Goal: Obtain resource: Download file/media

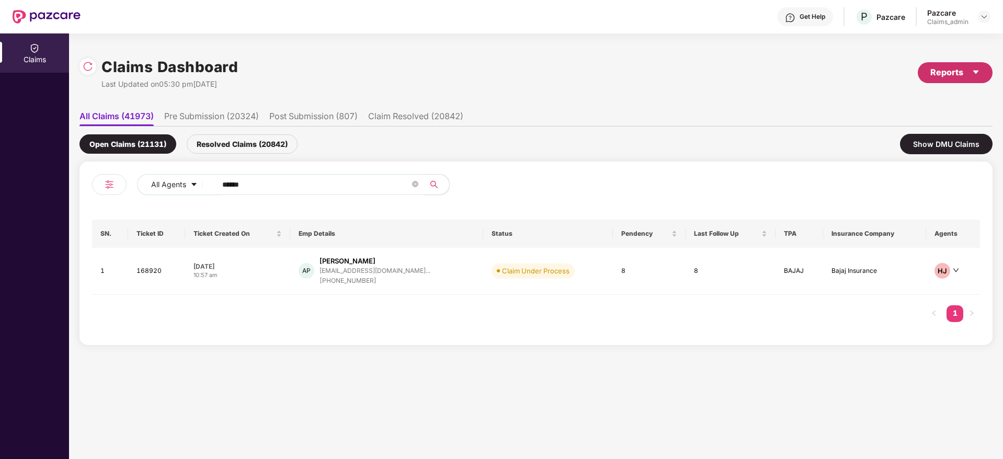
click at [947, 66] on div "Reports" at bounding box center [955, 72] width 50 height 13
click at [903, 117] on div "Claims Pendency Report" at bounding box center [910, 122] width 84 height 12
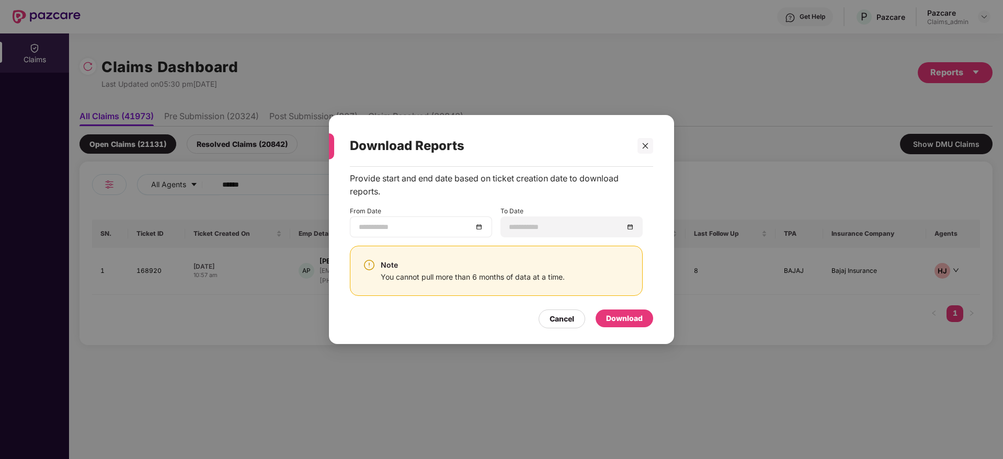
click at [481, 228] on div at bounding box center [421, 227] width 124 height 12
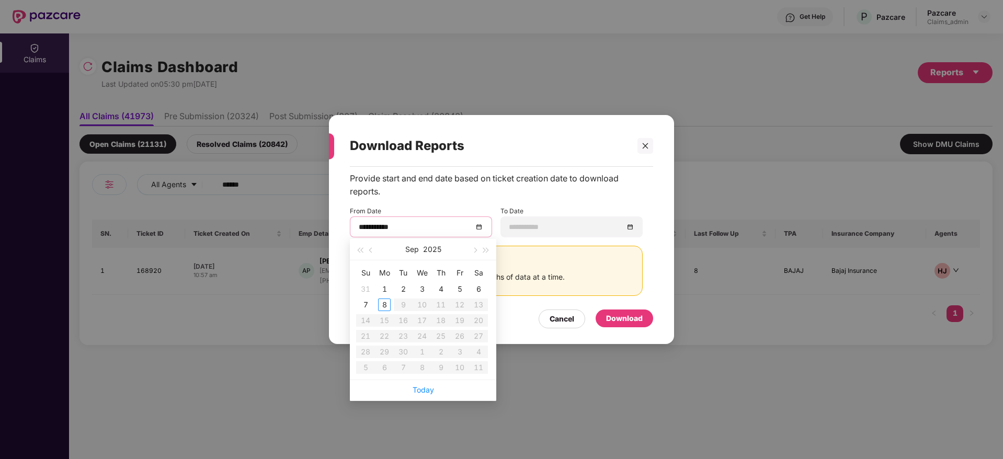
type input "**********"
click at [372, 251] on span "button" at bounding box center [371, 250] width 5 height 5
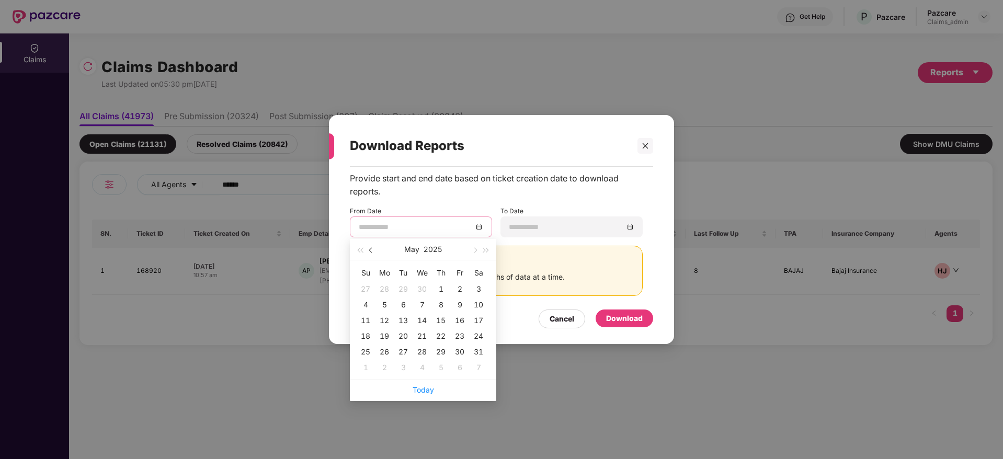
click at [372, 251] on span "button" at bounding box center [371, 250] width 5 height 5
click at [473, 243] on button "button" at bounding box center [474, 249] width 12 height 21
type input "**********"
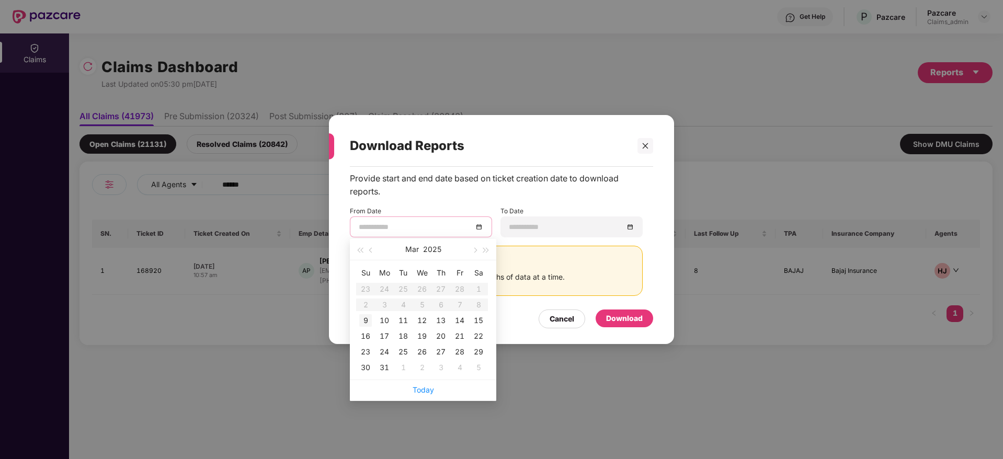
type input "**********"
click at [364, 324] on div "9" at bounding box center [365, 320] width 13 height 13
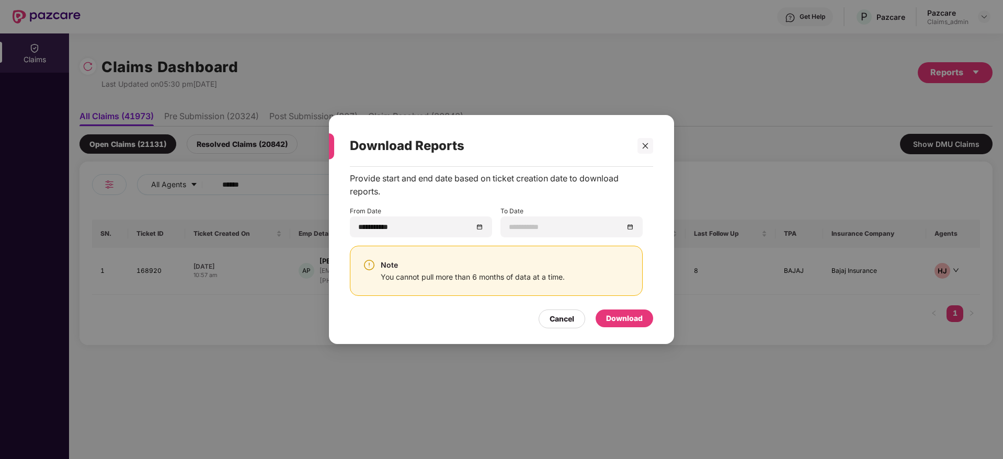
click at [627, 322] on div "Download" at bounding box center [624, 319] width 37 height 12
click at [616, 320] on div "Download" at bounding box center [624, 319] width 37 height 12
click at [637, 313] on div "Download" at bounding box center [624, 319] width 37 height 12
click at [626, 308] on div "Cancel Download" at bounding box center [501, 316] width 303 height 24
click at [624, 321] on div "Download" at bounding box center [624, 319] width 37 height 12
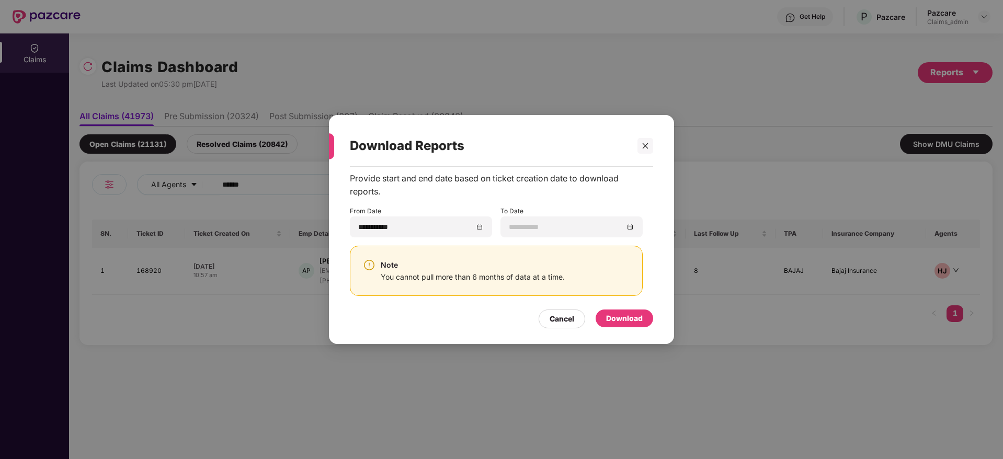
click at [633, 247] on div "Note You cannot pull more than 6 months of data at a time." at bounding box center [496, 271] width 293 height 50
click at [628, 224] on div at bounding box center [571, 227] width 124 height 12
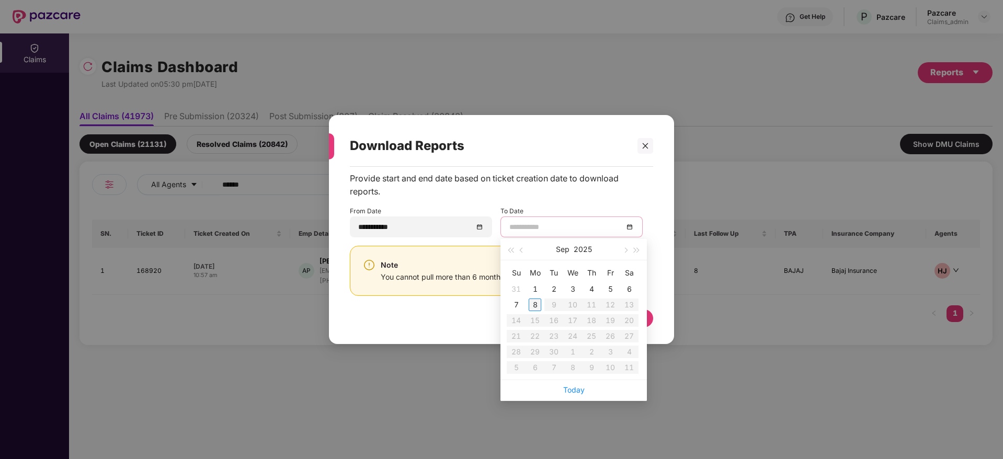
type input "**********"
click at [535, 305] on div "8" at bounding box center [535, 305] width 13 height 13
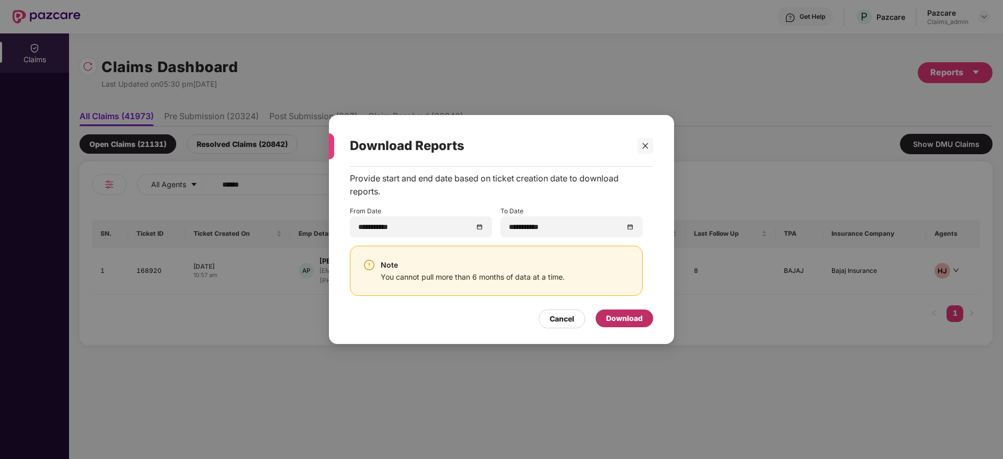
click at [623, 314] on div "Download" at bounding box center [624, 319] width 37 height 12
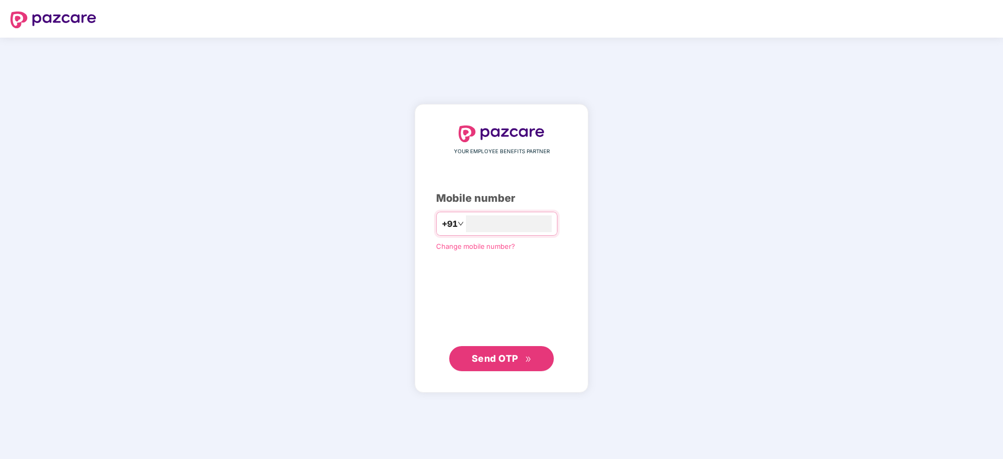
type input "*"
type input "**********"
click at [498, 359] on span "Send OTP" at bounding box center [495, 357] width 47 height 11
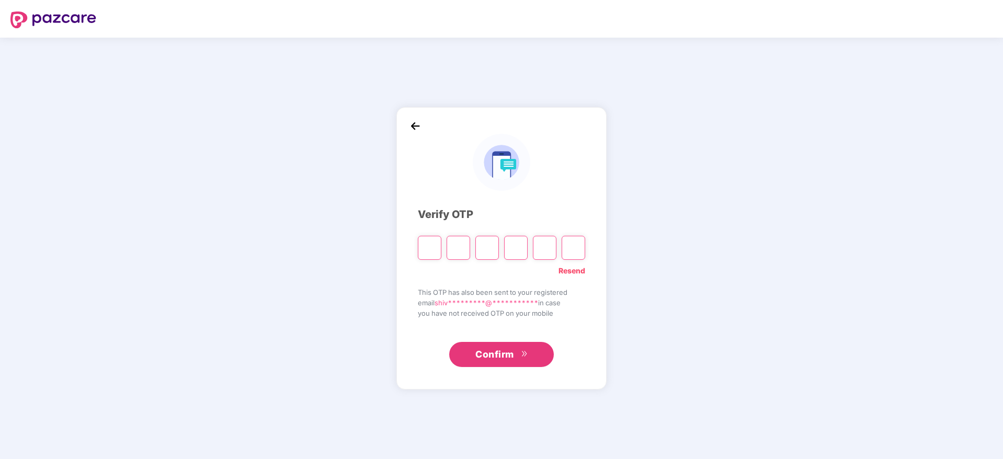
type input "*"
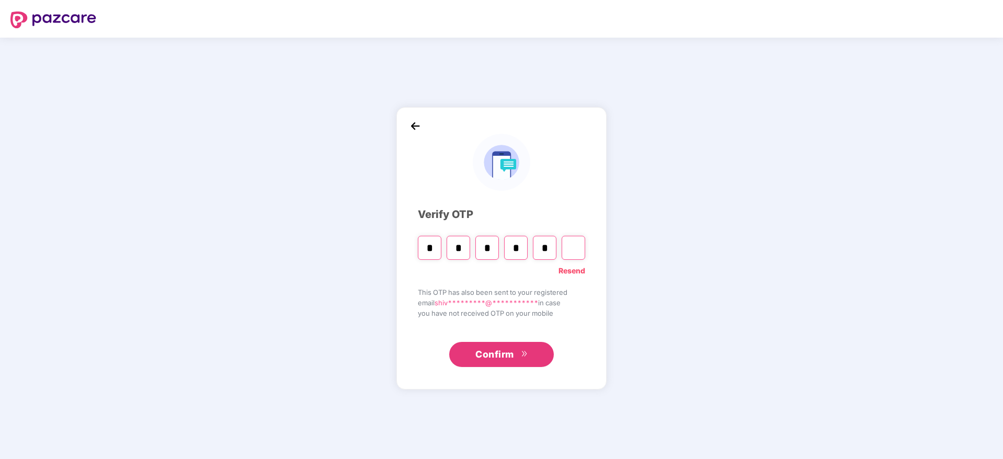
type input "*"
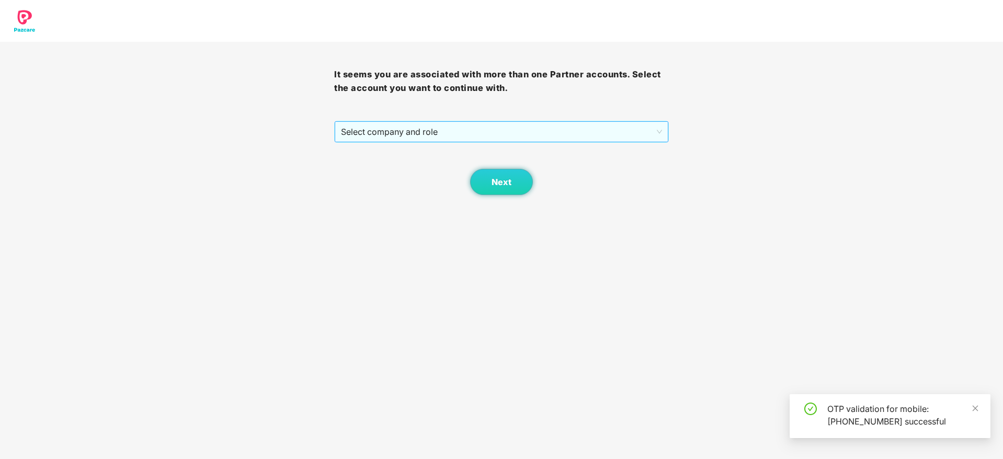
click at [446, 126] on span "Select company and role" at bounding box center [501, 132] width 320 height 20
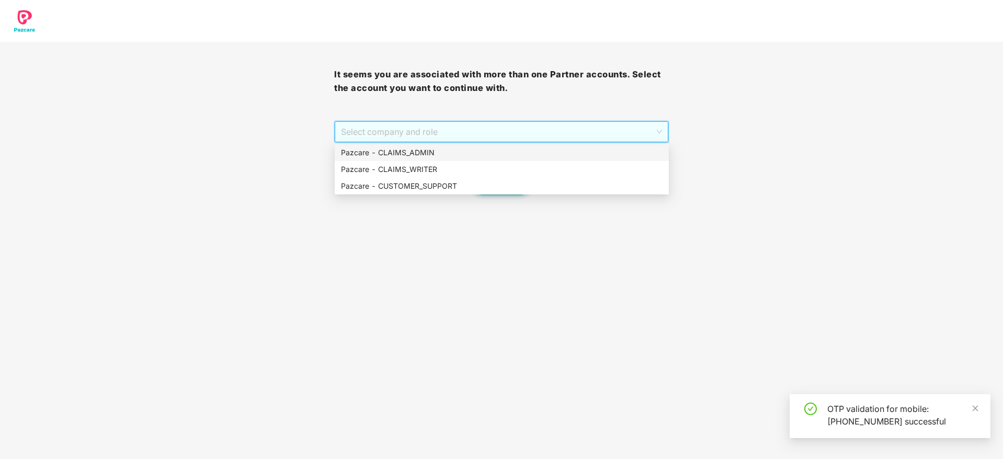
click at [449, 153] on div "Pazcare - CLAIMS_ADMIN" at bounding box center [502, 153] width 322 height 12
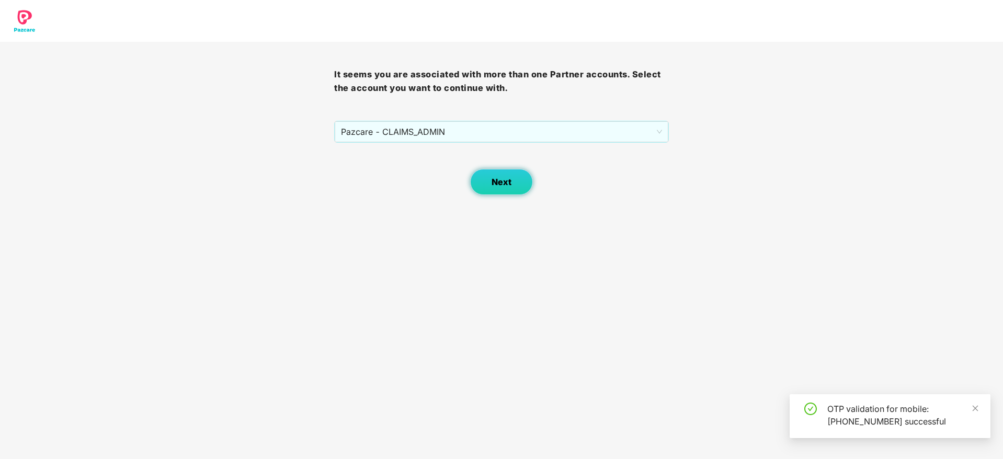
click at [505, 179] on span "Next" at bounding box center [501, 182] width 20 height 10
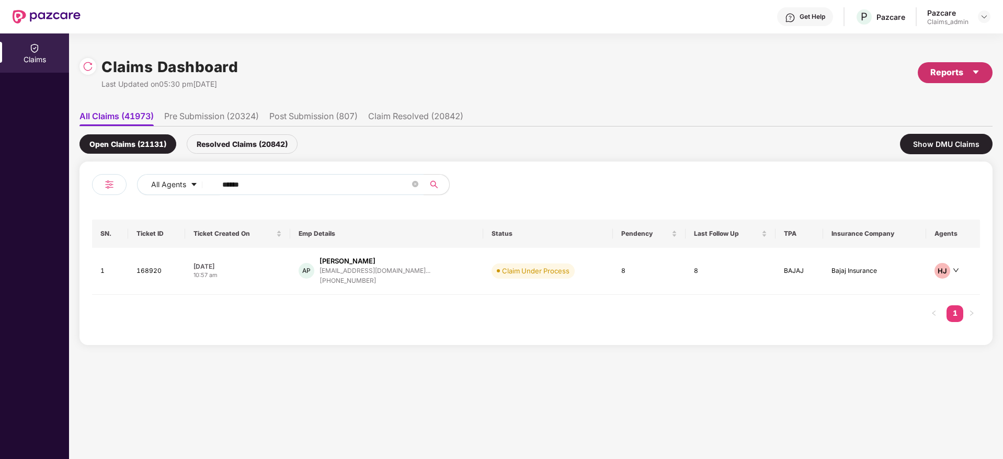
click at [956, 69] on div "Reports" at bounding box center [955, 72] width 50 height 13
click at [911, 116] on div "Claims Pendency Report" at bounding box center [910, 122] width 84 height 12
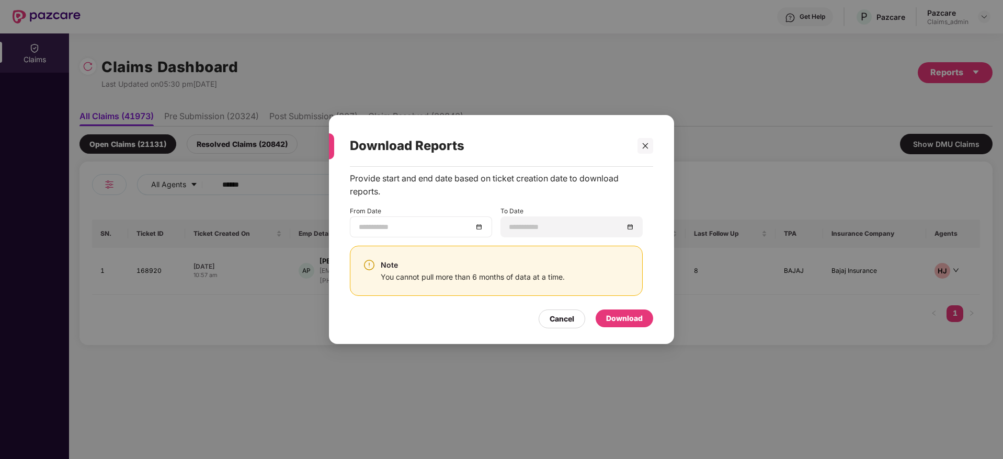
click at [480, 231] on div at bounding box center [421, 227] width 124 height 12
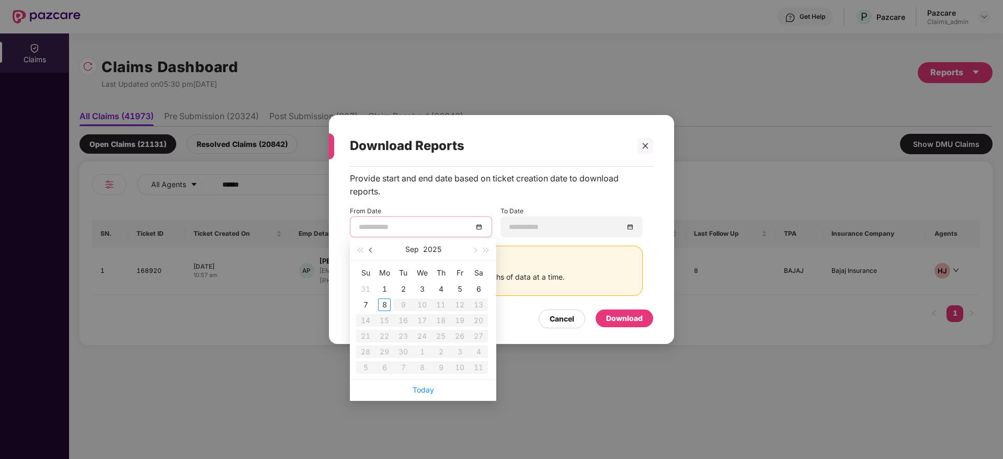
click at [370, 252] on button "button" at bounding box center [371, 249] width 12 height 21
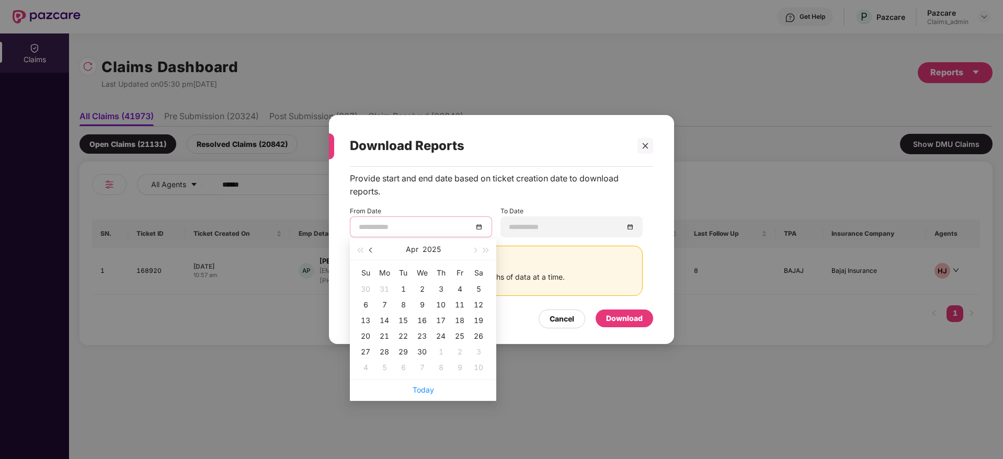
click at [370, 252] on button "button" at bounding box center [371, 249] width 12 height 21
type input "**********"
click at [366, 322] on div "9" at bounding box center [365, 320] width 13 height 13
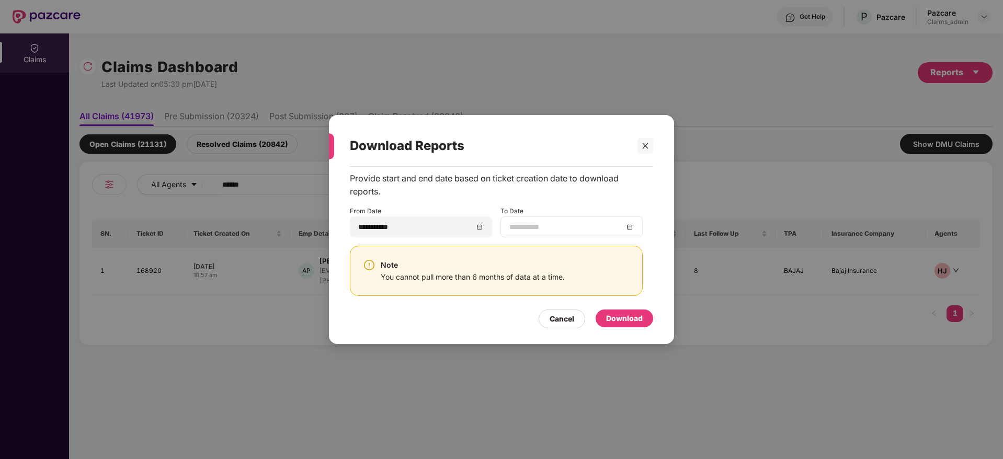
click at [624, 228] on div at bounding box center [571, 227] width 124 height 12
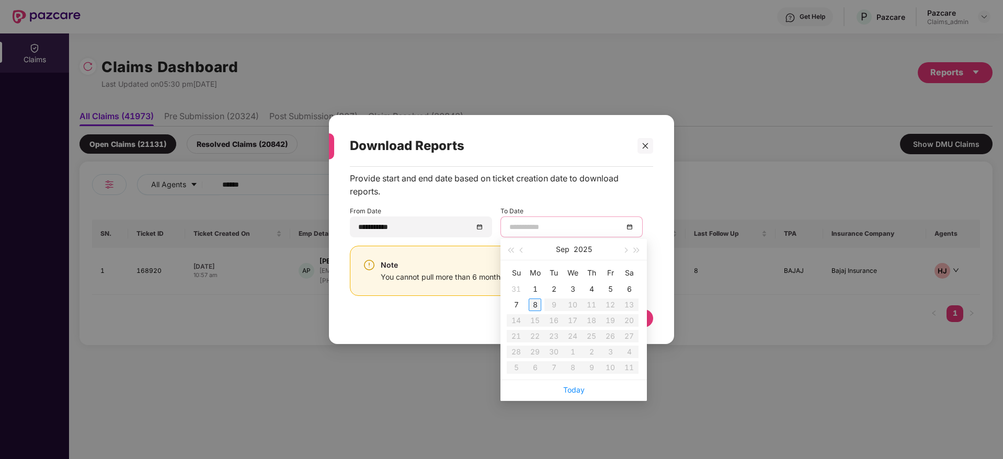
type input "**********"
click at [529, 309] on div "8" at bounding box center [535, 305] width 13 height 13
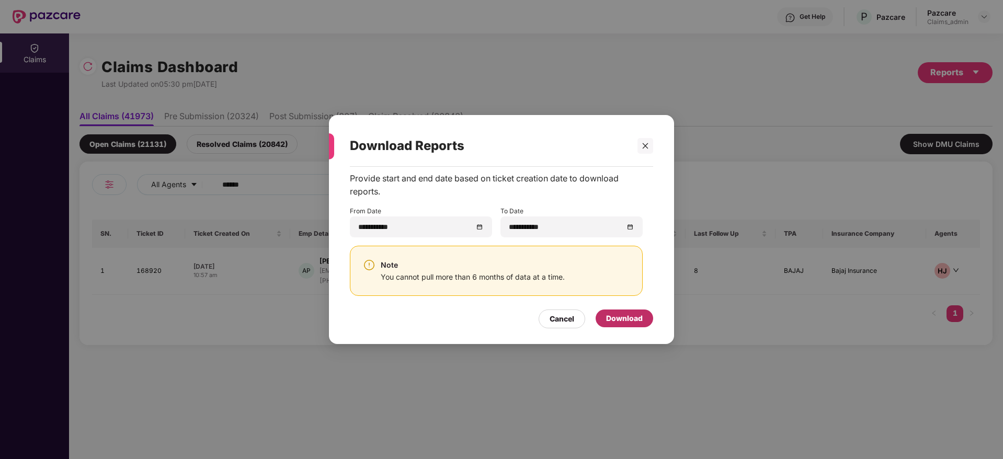
click at [635, 315] on div "Download" at bounding box center [624, 319] width 37 height 12
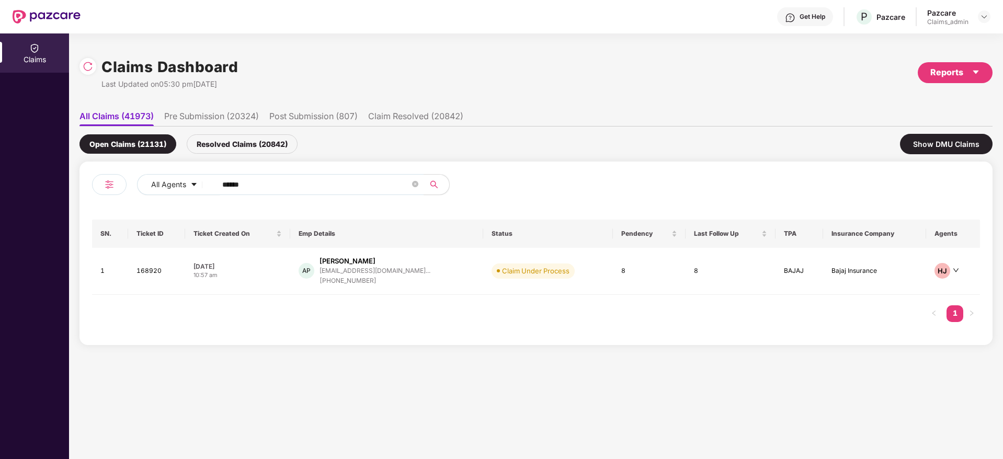
click at [214, 42] on div "Claims Dashboard Last Updated on 05:30 pm, 05 Sep 2025 Reports All Claims (4197…" at bounding box center [535, 193] width 913 height 320
